Goal: Task Accomplishment & Management: Manage account settings

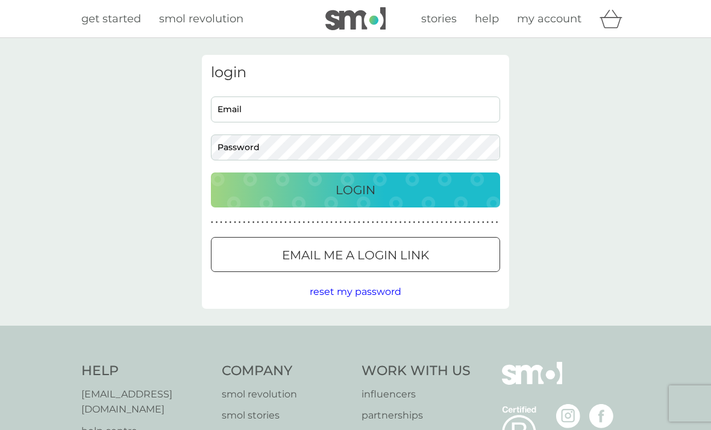
click at [230, 110] on input "Email" at bounding box center [355, 109] width 289 height 26
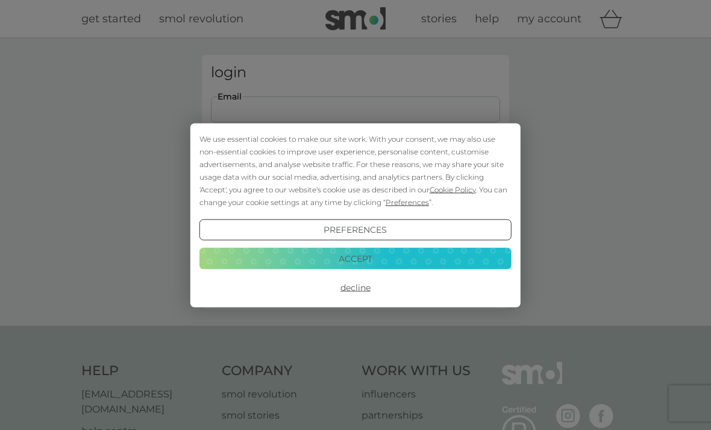
type input "[EMAIL_ADDRESS][DOMAIN_NAME]"
click at [356, 189] on button "Login" at bounding box center [355, 189] width 289 height 35
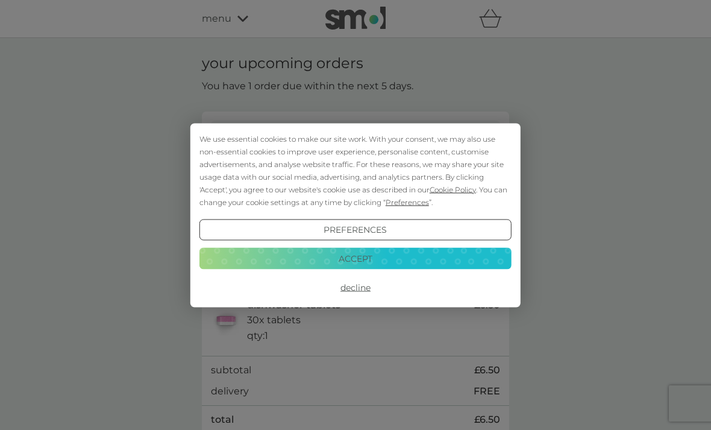
click at [307, 257] on button "Accept" at bounding box center [355, 259] width 312 height 22
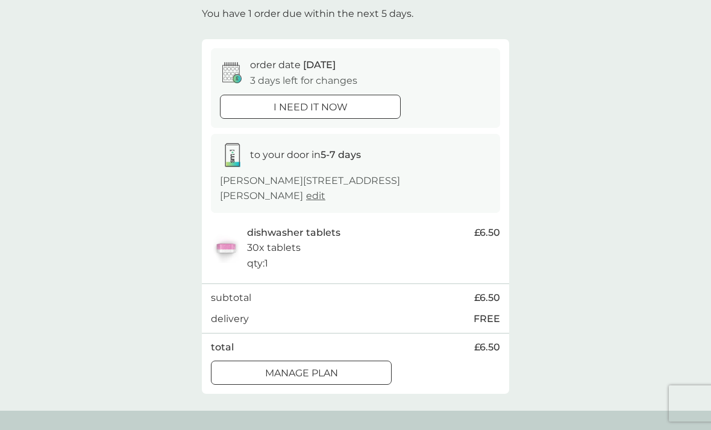
scroll to position [75, 0]
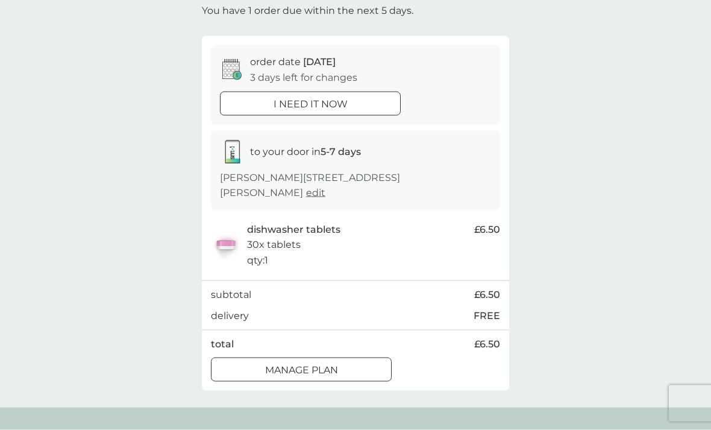
click at [247, 362] on div "Manage plan" at bounding box center [302, 370] width 180 height 16
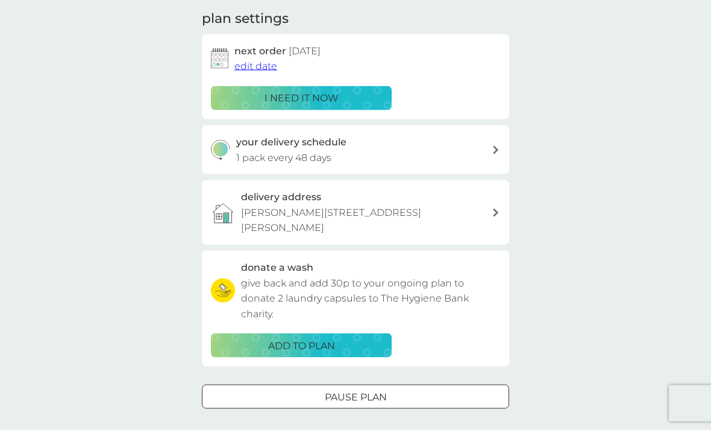
scroll to position [170, 0]
click at [284, 389] on div "Pause plan" at bounding box center [356, 397] width 306 height 16
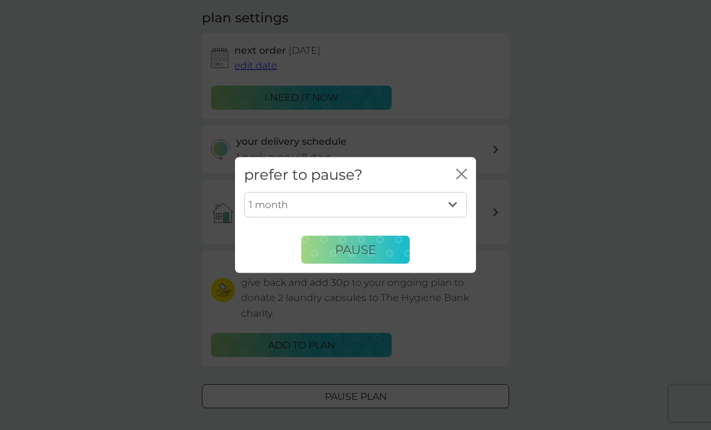
click at [306, 218] on select "1 month 2 months 3 months 4 months 5 months 6 months" at bounding box center [355, 204] width 223 height 25
select select "3"
click at [336, 257] on span "Pause" at bounding box center [355, 249] width 41 height 14
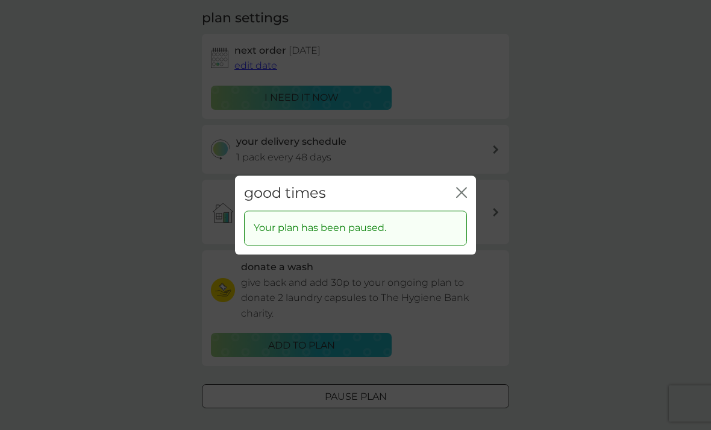
click at [458, 198] on icon "close" at bounding box center [461, 192] width 11 height 11
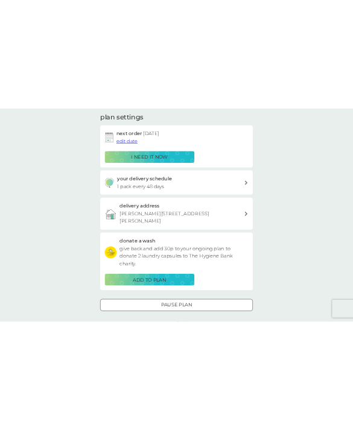
scroll to position [0, 0]
